Goal: Task Accomplishment & Management: Manage account settings

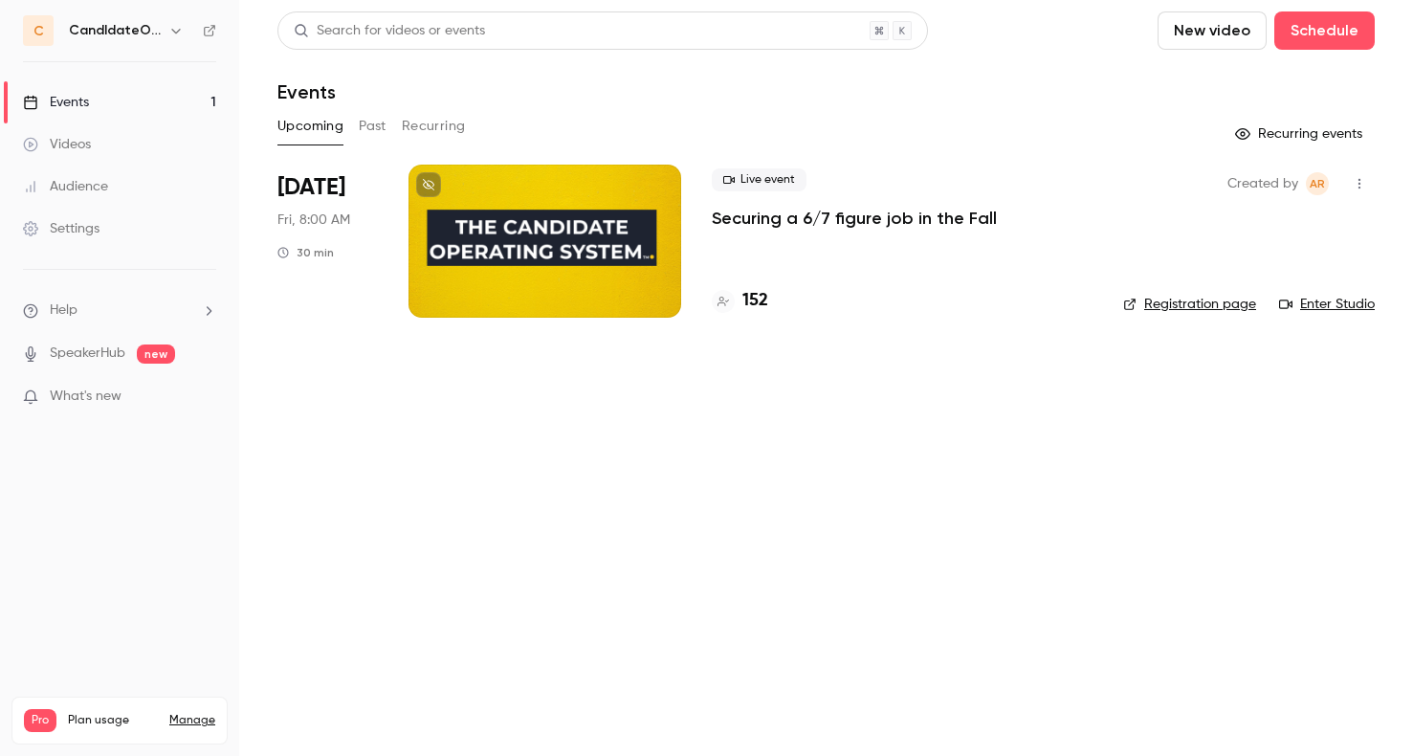
click at [760, 300] on h4 "152" at bounding box center [756, 301] width 26 height 26
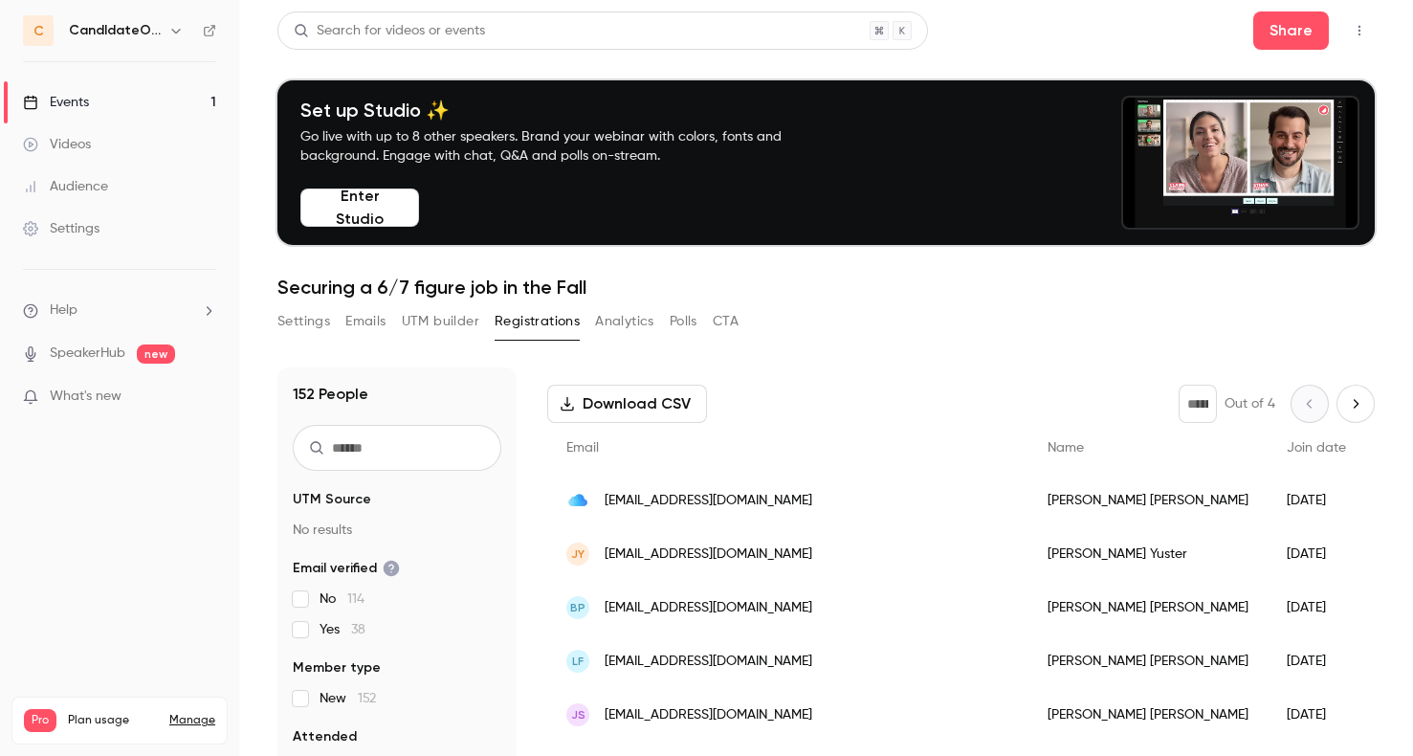
scroll to position [81, 0]
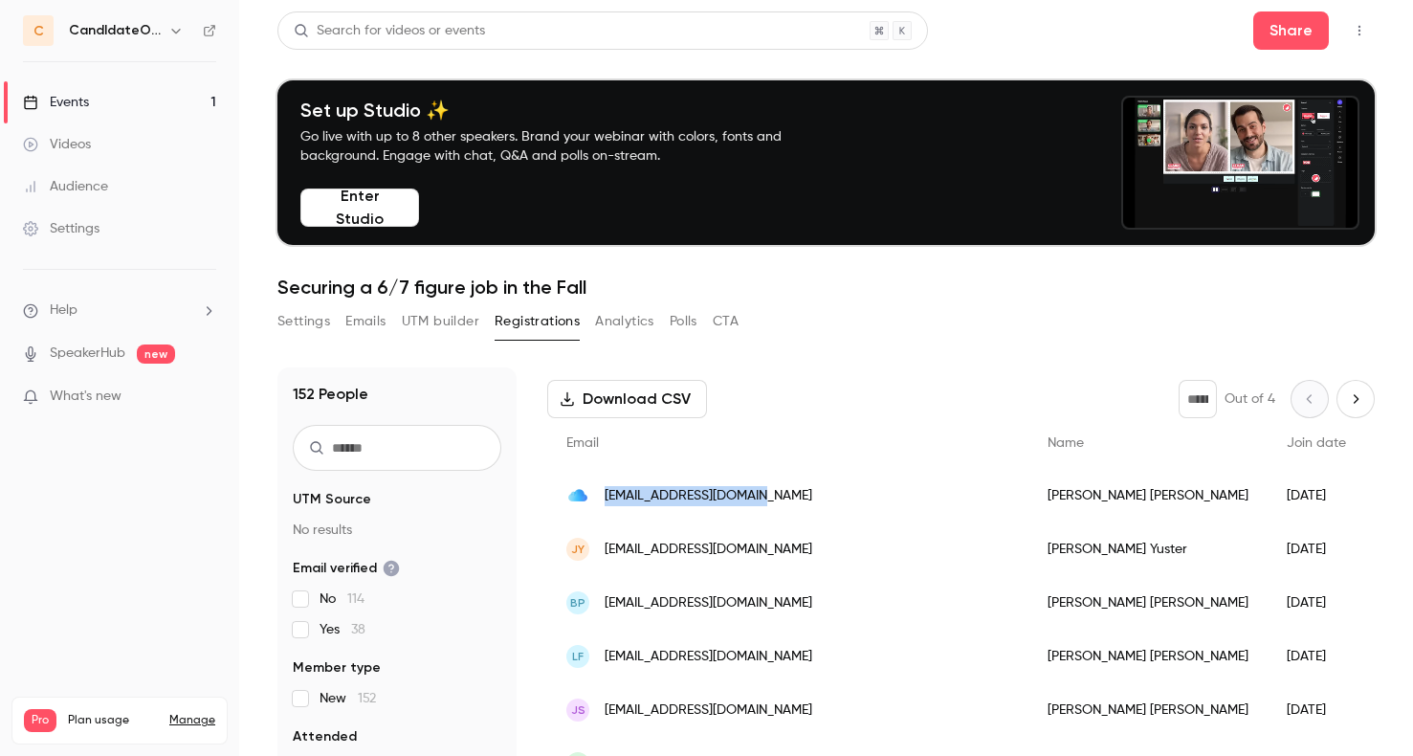
drag, startPoint x: 777, startPoint y: 498, endPoint x: 608, endPoint y: 495, distance: 169.4
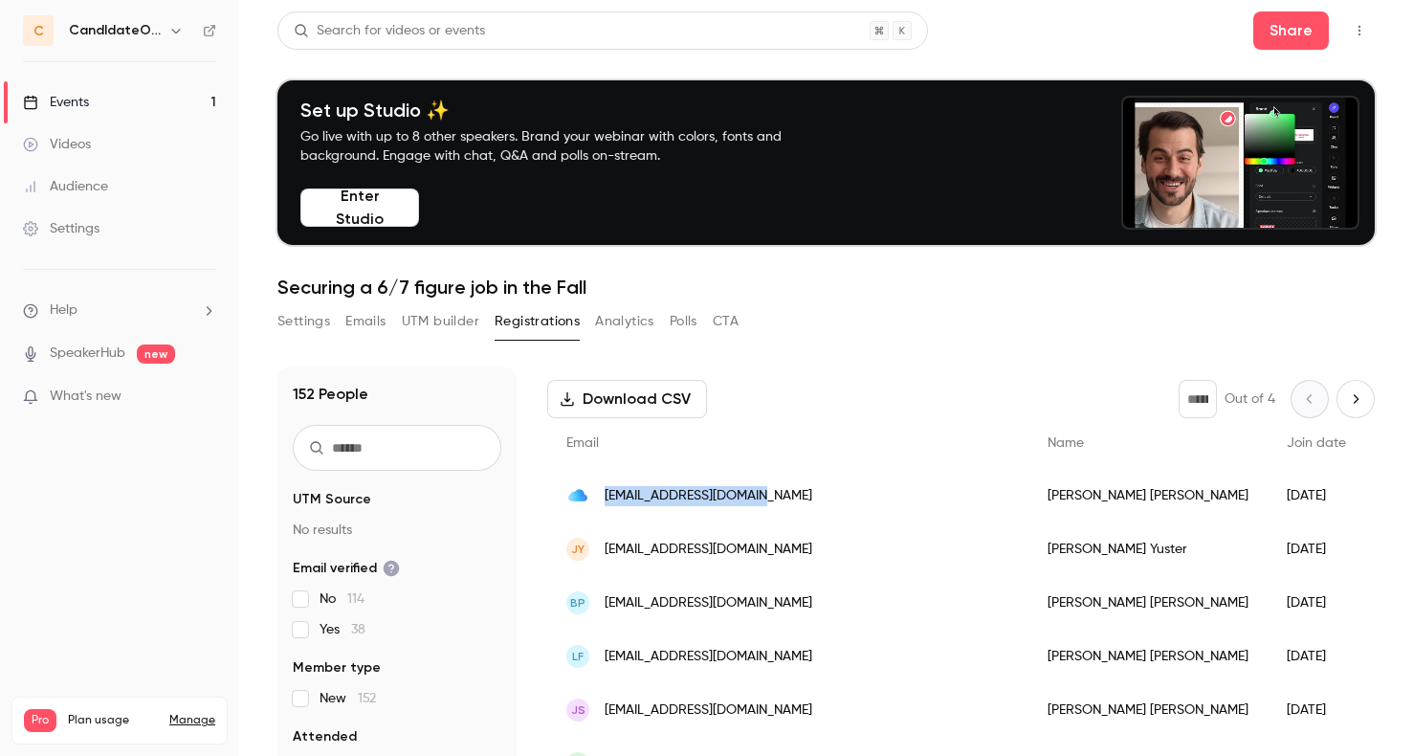
click at [608, 495] on div "[EMAIL_ADDRESS][DOMAIN_NAME]" at bounding box center [787, 496] width 481 height 54
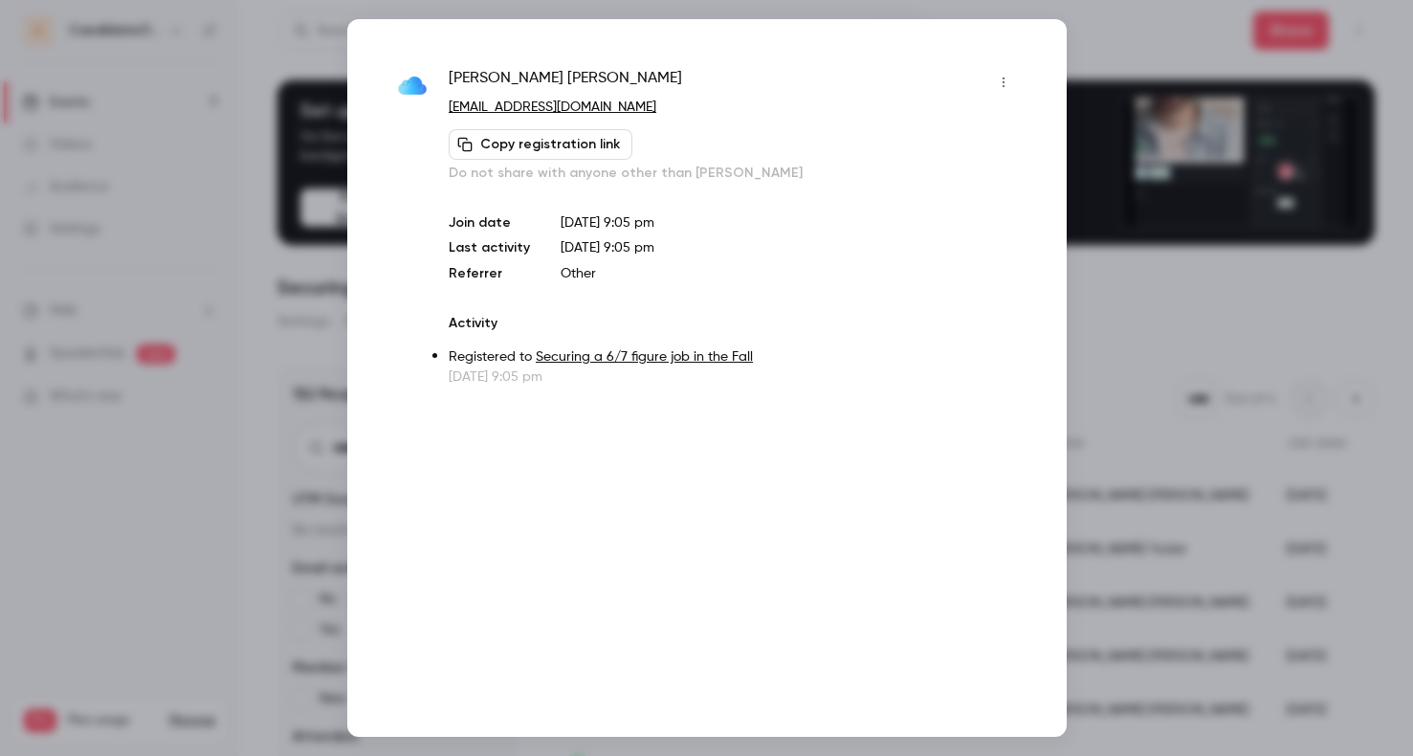
click at [174, 528] on div at bounding box center [706, 378] width 1413 height 756
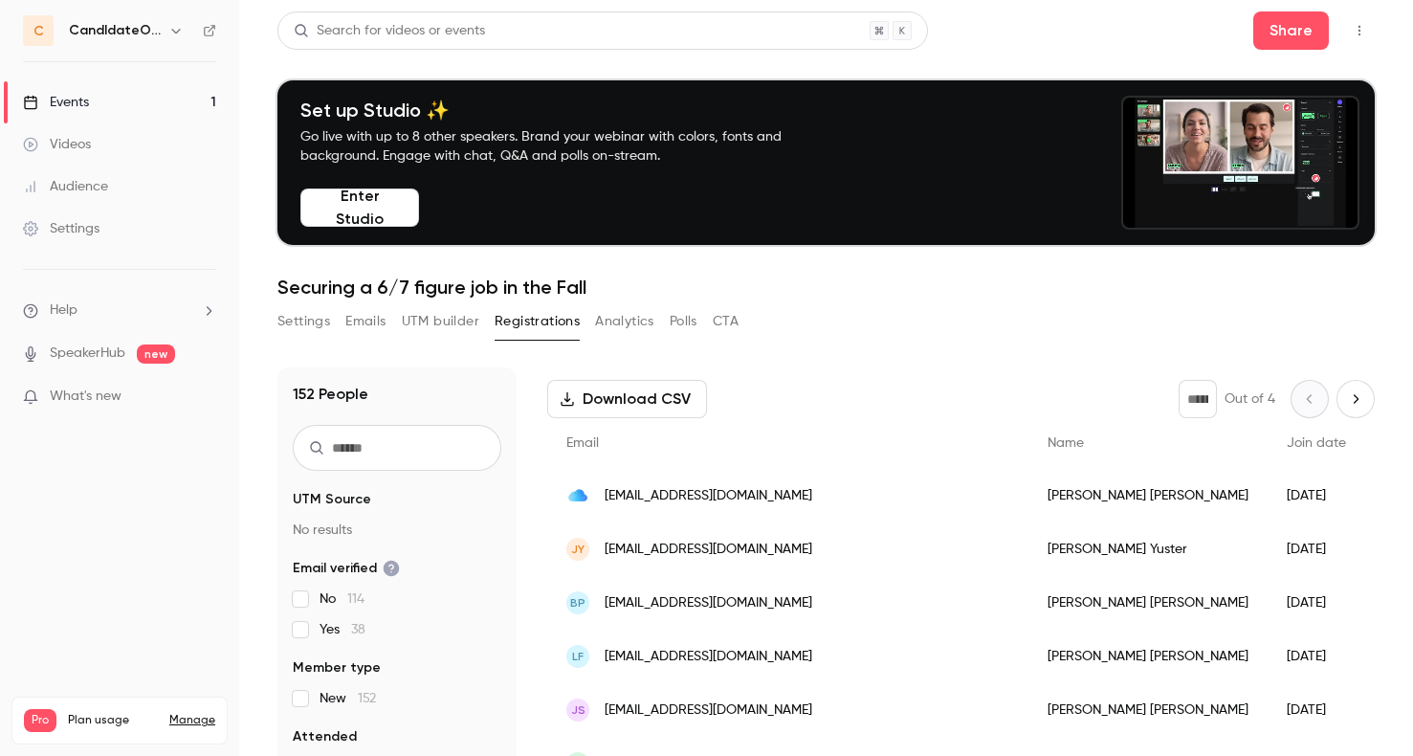
click at [655, 489] on span "[EMAIL_ADDRESS][DOMAIN_NAME]" at bounding box center [709, 496] width 208 height 20
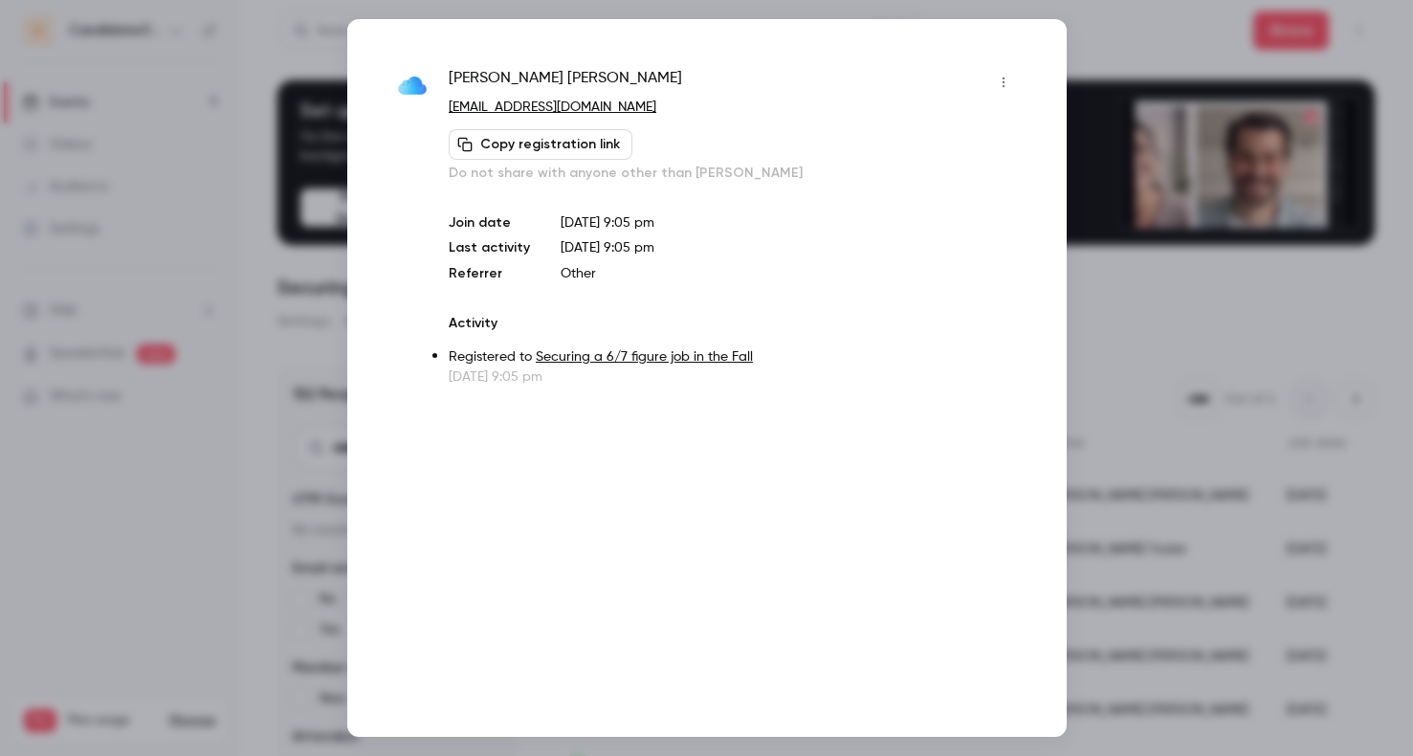
click at [1000, 79] on icon "button" at bounding box center [1003, 82] width 15 height 13
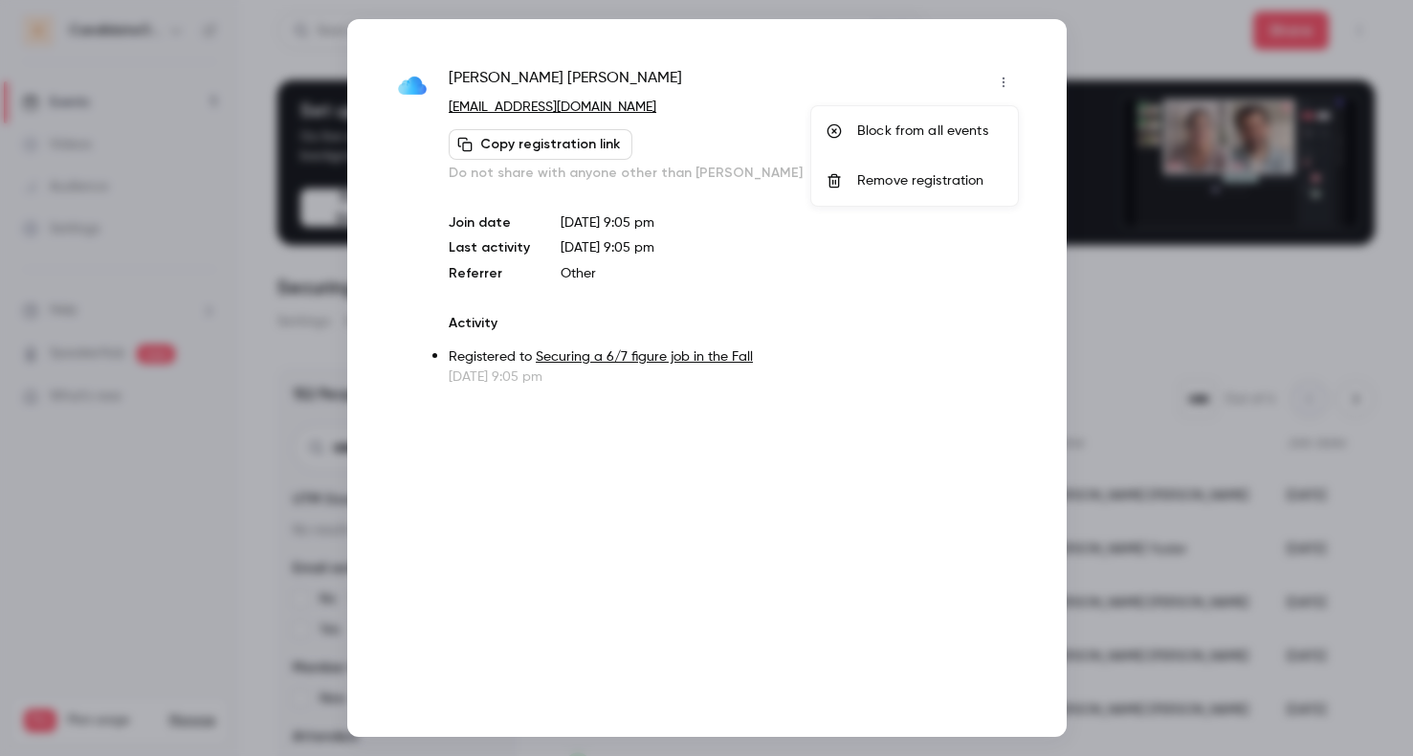
click at [936, 135] on div "Block from all events" at bounding box center [929, 131] width 145 height 19
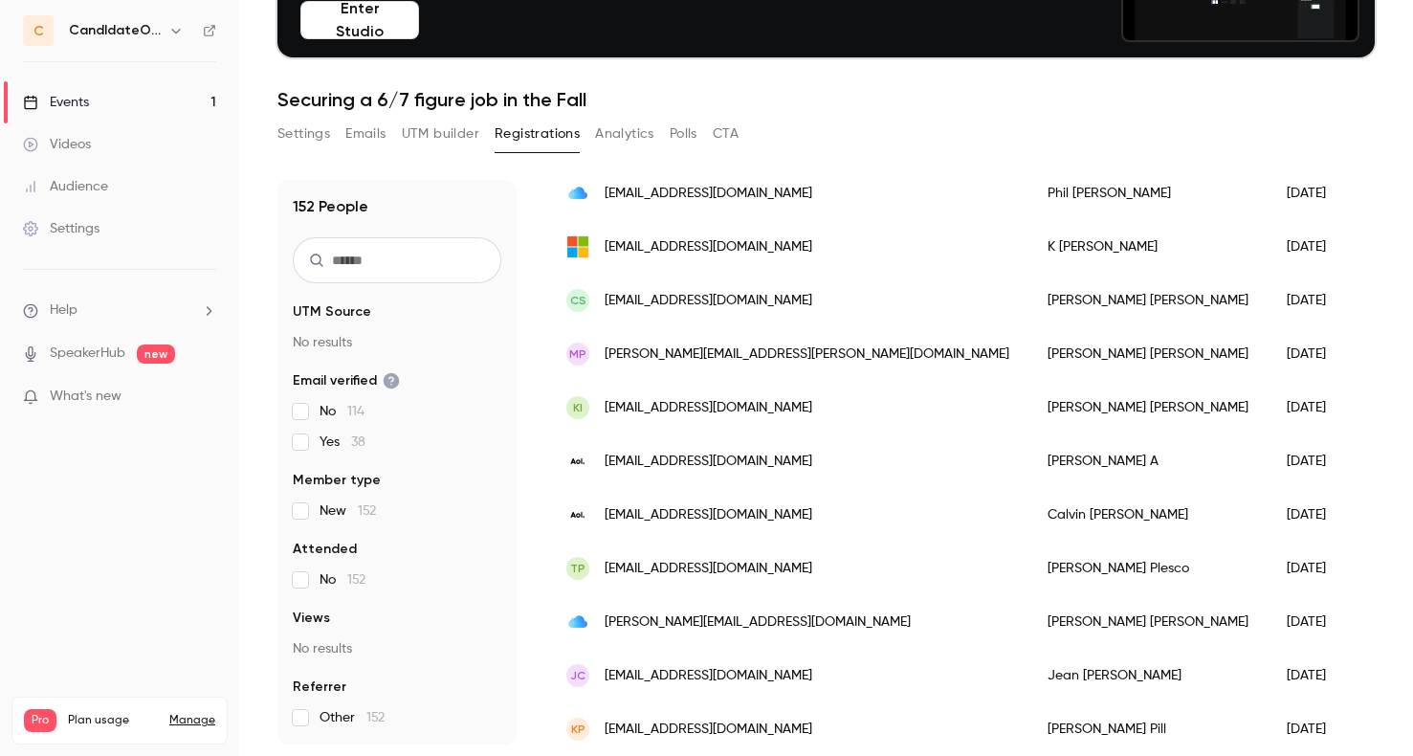
scroll to position [0, 0]
